Goal: Find specific page/section: Find specific page/section

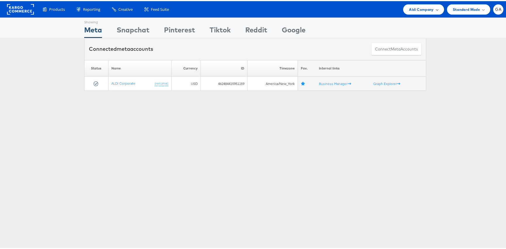
click at [409, 6] on span "Aldi Company" at bounding box center [421, 8] width 25 height 6
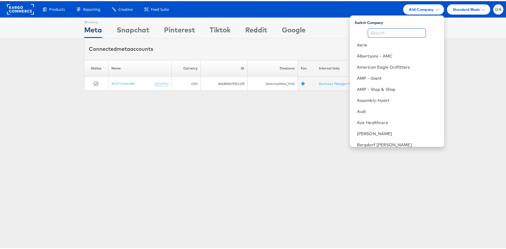
click at [403, 33] on input "text" at bounding box center [396, 31] width 58 height 9
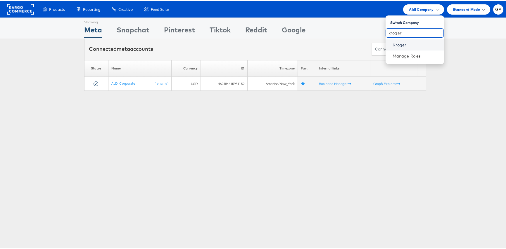
type input "kroger"
click at [400, 41] on link "Kroger" at bounding box center [415, 44] width 47 height 6
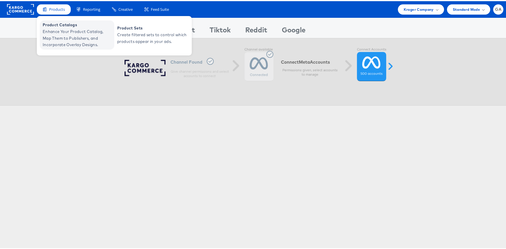
click at [58, 31] on span "Enhance Your Product Catalog, Map Them to Publishers, and Incorporate Overlay D…" at bounding box center [78, 37] width 70 height 20
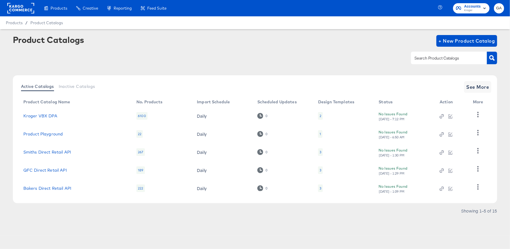
click at [438, 57] on input "text" at bounding box center [444, 58] width 62 height 7
type input "kroger"
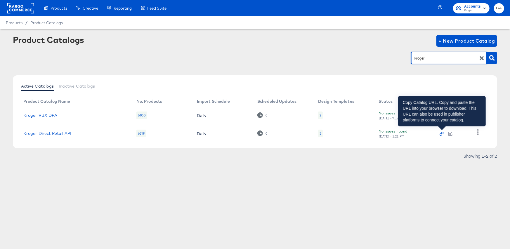
click at [442, 133] on icon "button" at bounding box center [441, 133] width 1 height 1
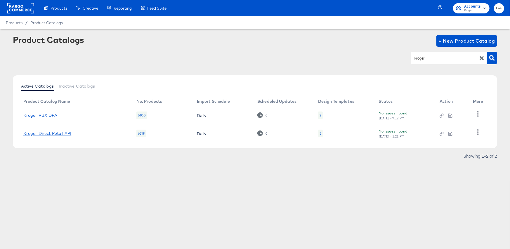
click at [62, 132] on link "Kroger Direct Retail API" at bounding box center [47, 133] width 48 height 5
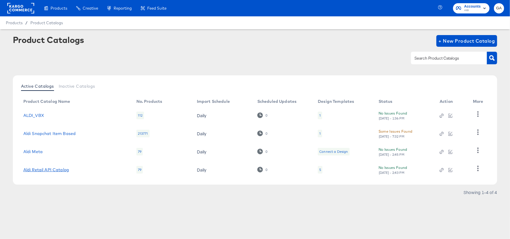
click at [61, 170] on link "Aldi Retail API Catalog" at bounding box center [46, 169] width 46 height 5
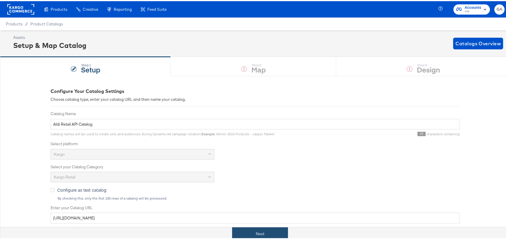
click at [253, 230] on button "Next" at bounding box center [260, 232] width 56 height 13
